Goal: Information Seeking & Learning: Learn about a topic

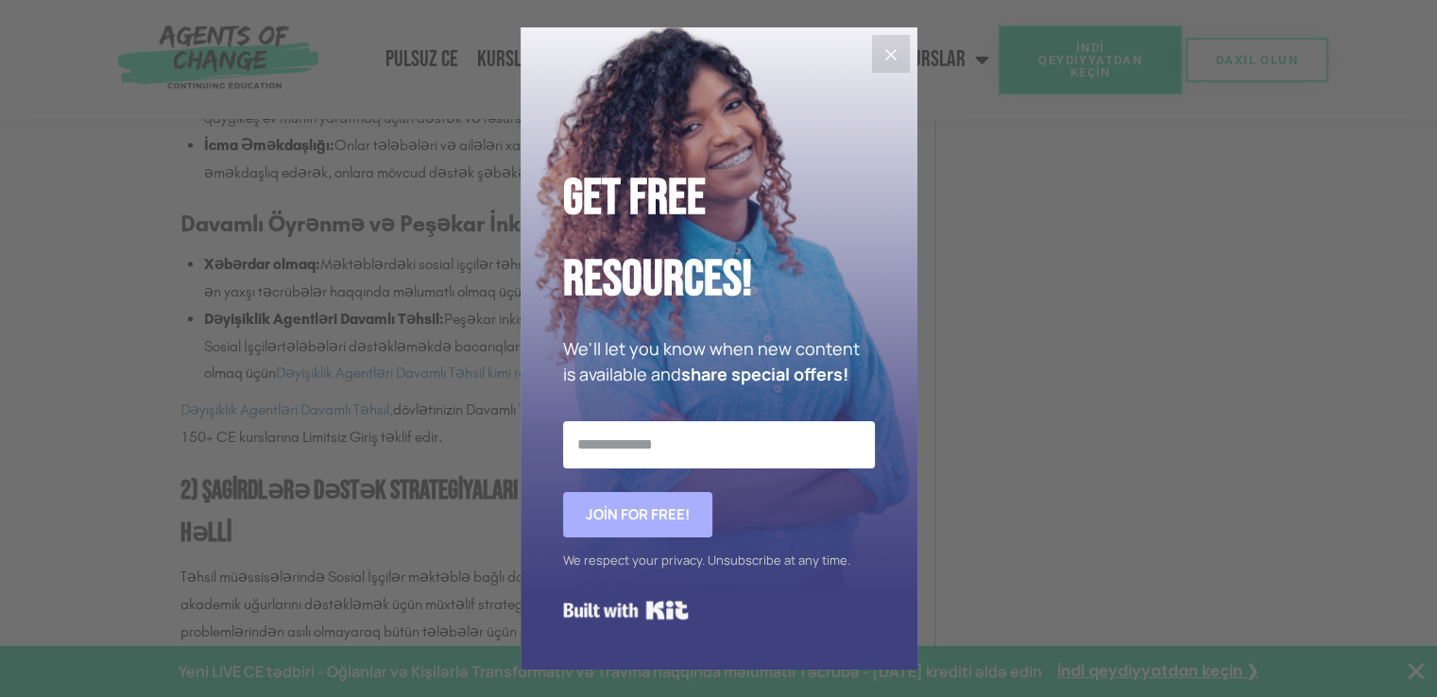
scroll to position [2275, 0]
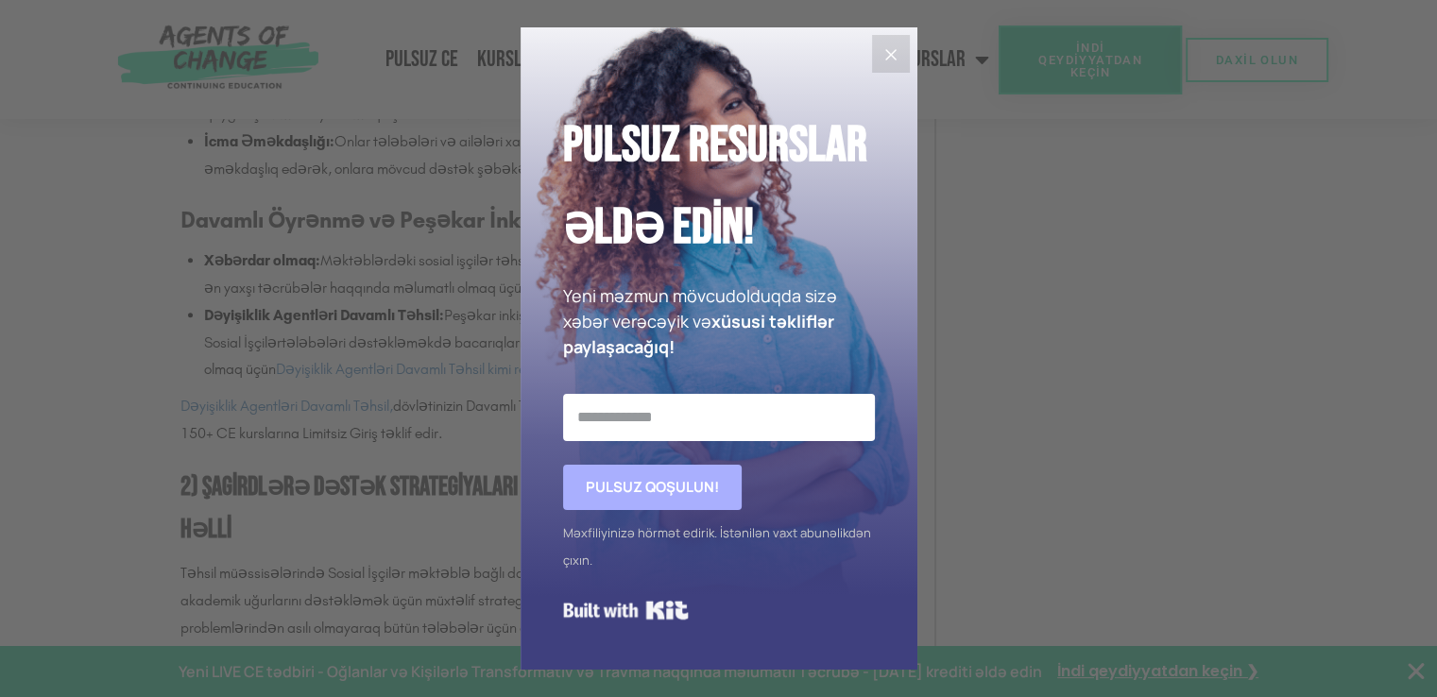
click at [884, 58] on icon "Close" at bounding box center [891, 54] width 23 height 23
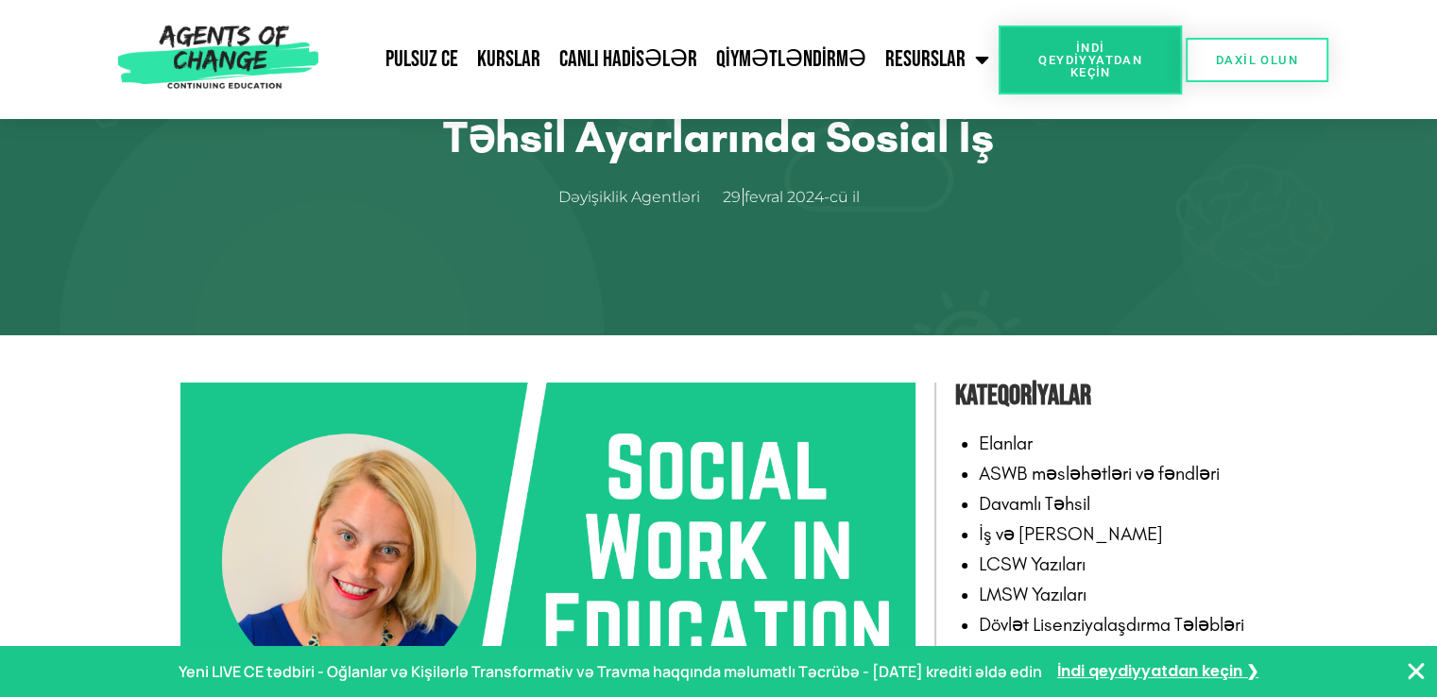
scroll to position [0, 0]
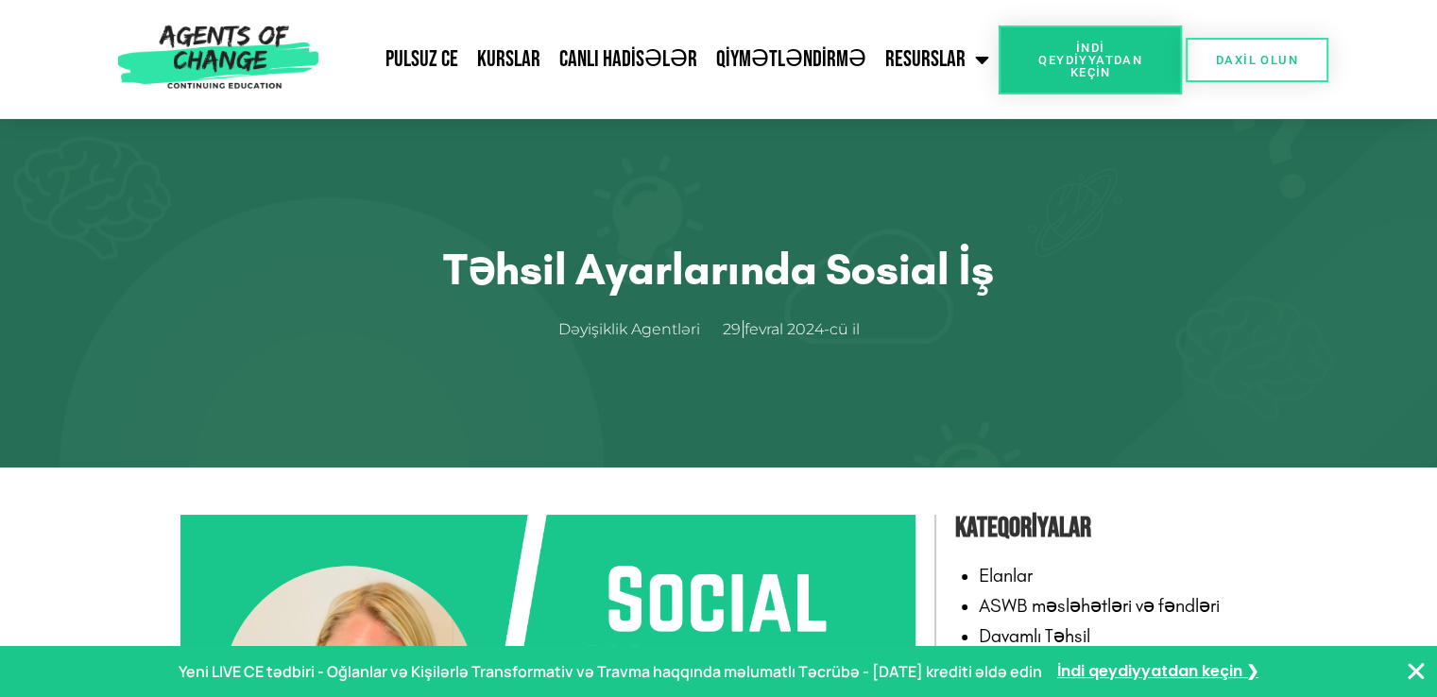
drag, startPoint x: 1450, startPoint y: 3, endPoint x: 459, endPoint y: 318, distance: 1040.1
click at [459, 318] on ul "Dəyişiklik Agentləri 29 fevral 2024-cü il" at bounding box center [719, 330] width 983 height 28
drag, startPoint x: 1406, startPoint y: 2, endPoint x: 574, endPoint y: 214, distance: 858.0
click at [574, 214] on div "Təhsil Ayarlarında Sosial İş Dəyişiklik Agentləri 29 fevral 2024-cü il" at bounding box center [718, 293] width 1077 height 349
